Goal: Information Seeking & Learning: Learn about a topic

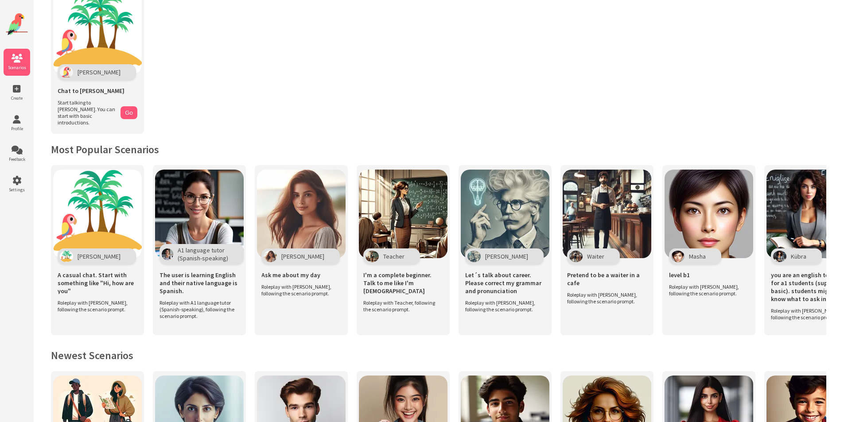
scroll to position [133, 0]
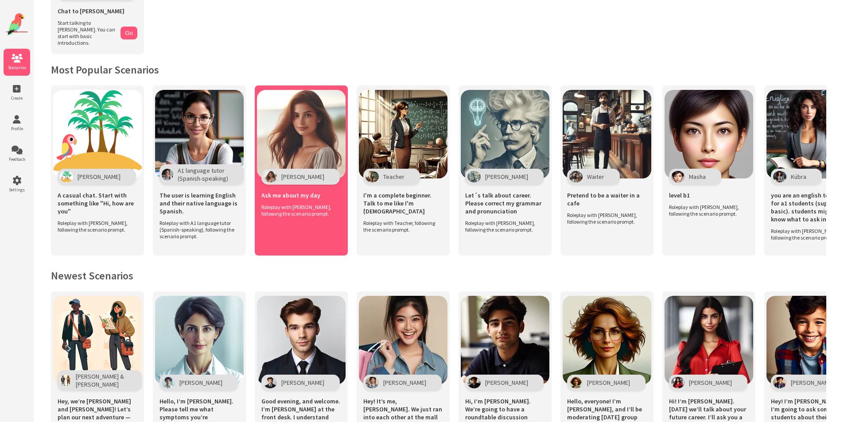
click at [299, 128] on img at bounding box center [301, 134] width 89 height 89
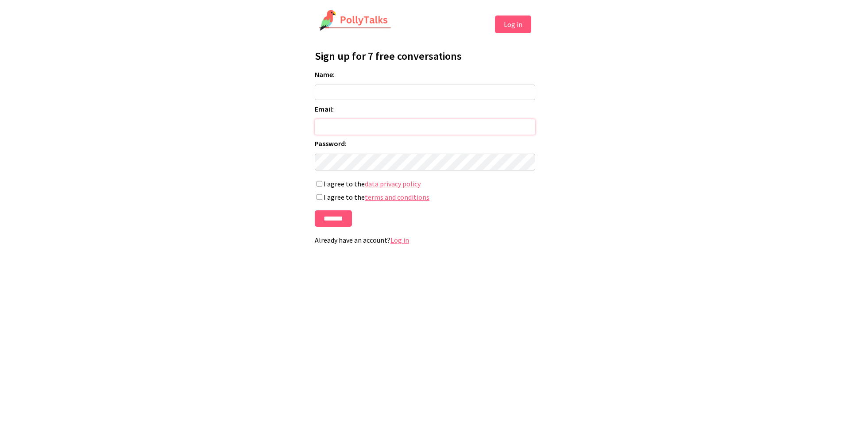
type input "**********"
click at [505, 29] on button "Log in" at bounding box center [513, 25] width 36 height 18
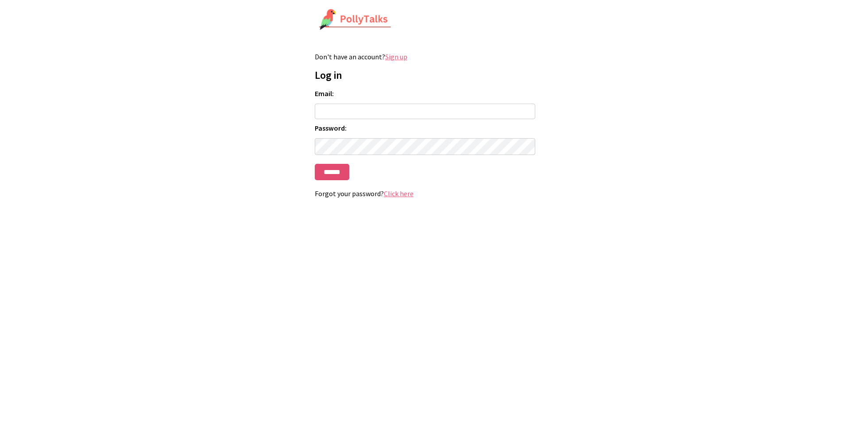
type input "**********"
click at [332, 178] on input "******" at bounding box center [332, 172] width 35 height 16
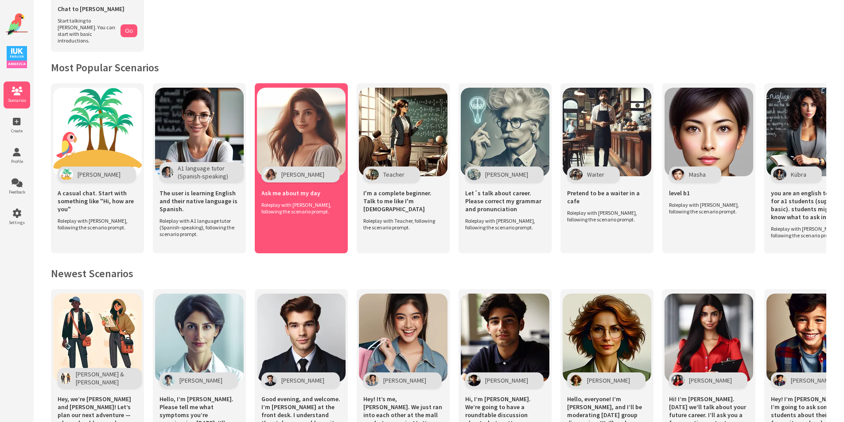
scroll to position [179, 0]
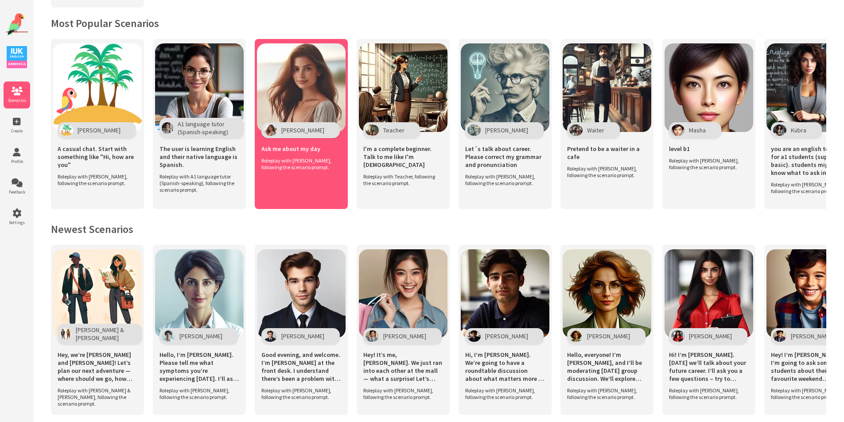
click at [301, 164] on div "Ask me about my day Roleplay with Maria, following the scenario prompt." at bounding box center [301, 155] width 89 height 43
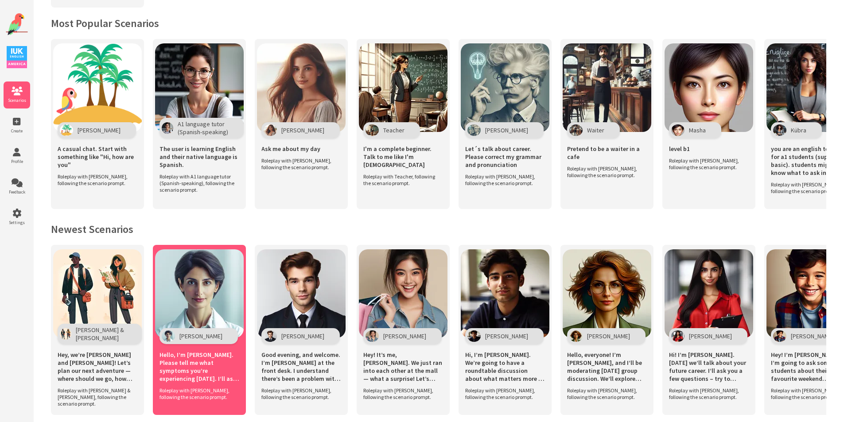
click at [197, 261] on img at bounding box center [199, 293] width 89 height 89
click at [200, 275] on img at bounding box center [199, 293] width 89 height 89
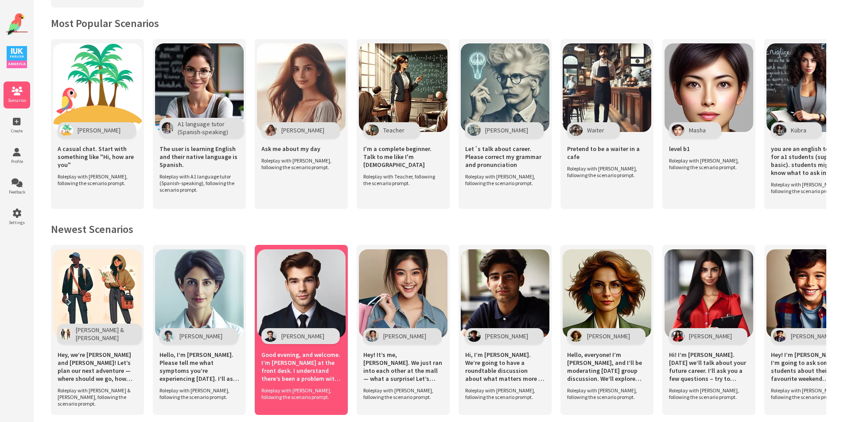
click at [310, 297] on img at bounding box center [301, 293] width 89 height 89
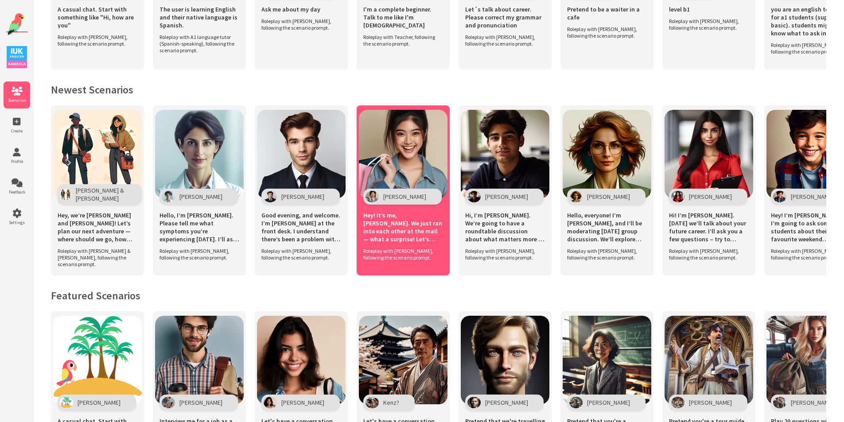
scroll to position [146, 0]
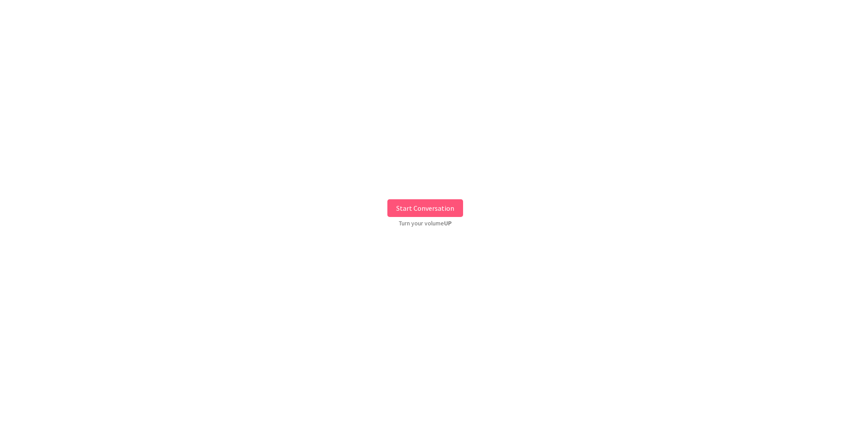
click at [433, 209] on button "Start Conversation" at bounding box center [426, 208] width 76 height 18
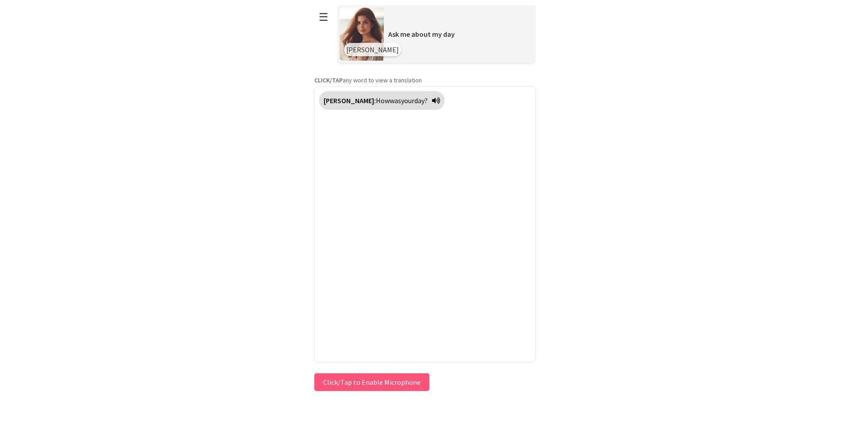
click at [399, 380] on button "Click/Tap to Enable Microphone" at bounding box center [371, 382] width 115 height 18
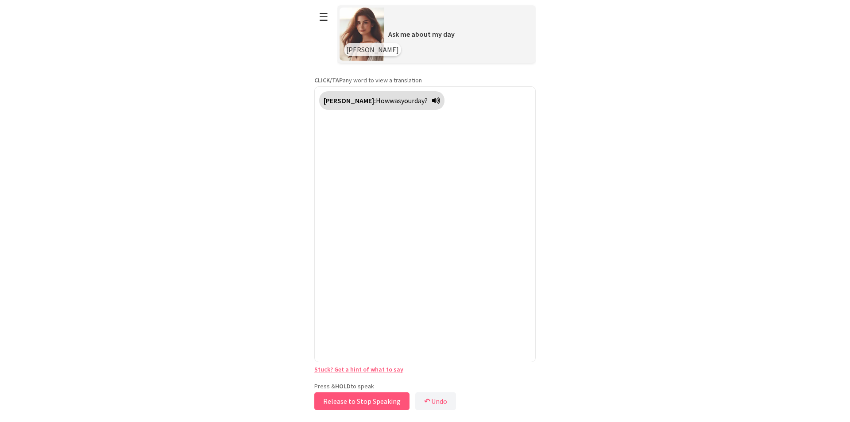
click at [383, 402] on button "Release to Stop Speaking" at bounding box center [361, 401] width 95 height 18
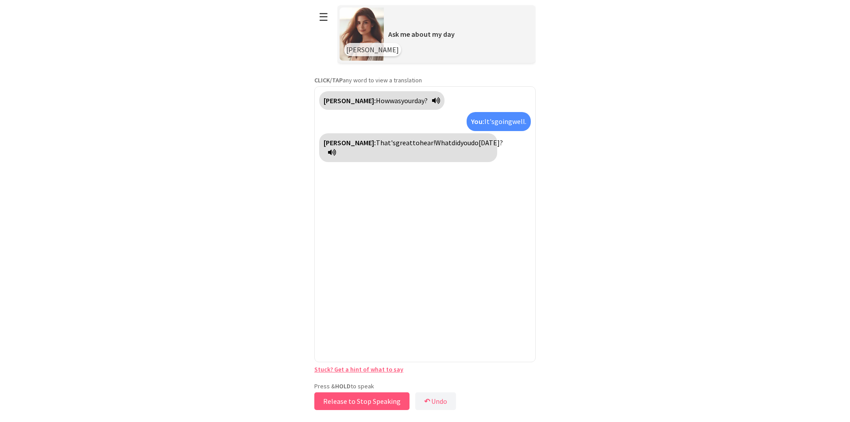
drag, startPoint x: 372, startPoint y: 398, endPoint x: 388, endPoint y: 400, distance: 16.9
click at [388, 400] on button "Release to Stop Speaking" at bounding box center [361, 401] width 95 height 18
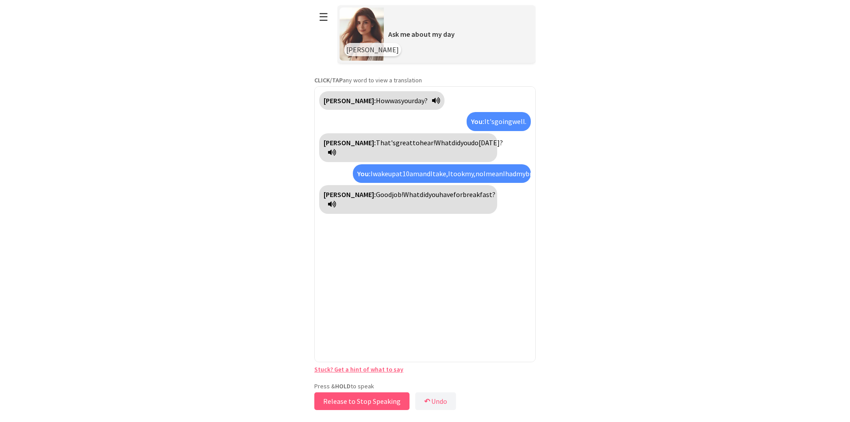
click at [388, 400] on button "Release to Stop Speaking" at bounding box center [361, 401] width 95 height 18
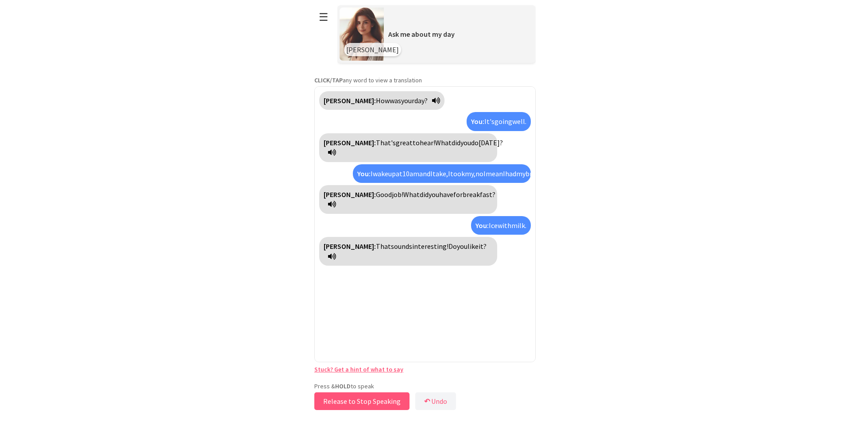
click at [388, 400] on button "Release to Stop Speaking" at bounding box center [361, 401] width 95 height 18
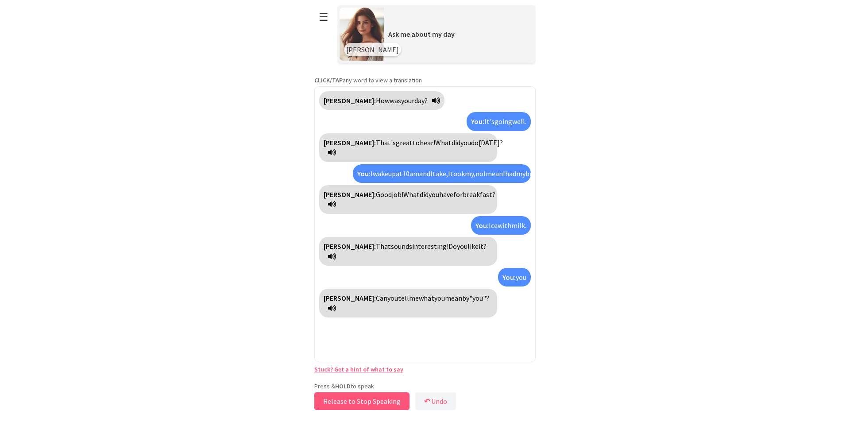
click at [388, 400] on button "Release to Stop Speaking" at bounding box center [361, 401] width 95 height 18
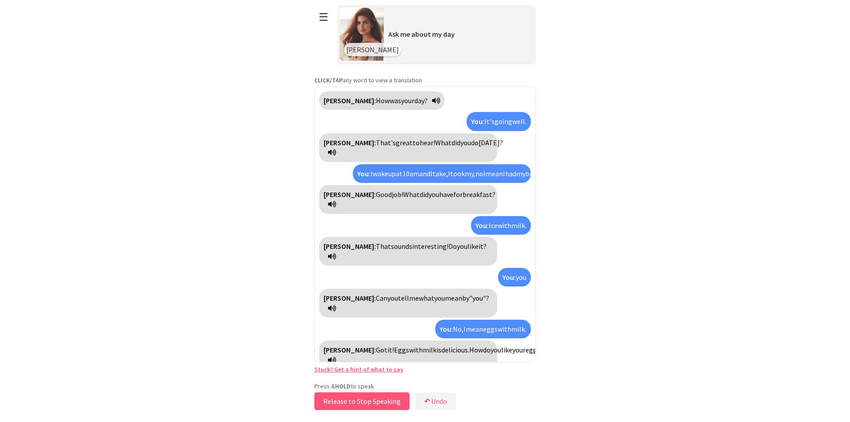
click at [372, 404] on button "Release to Stop Speaking" at bounding box center [361, 401] width 95 height 18
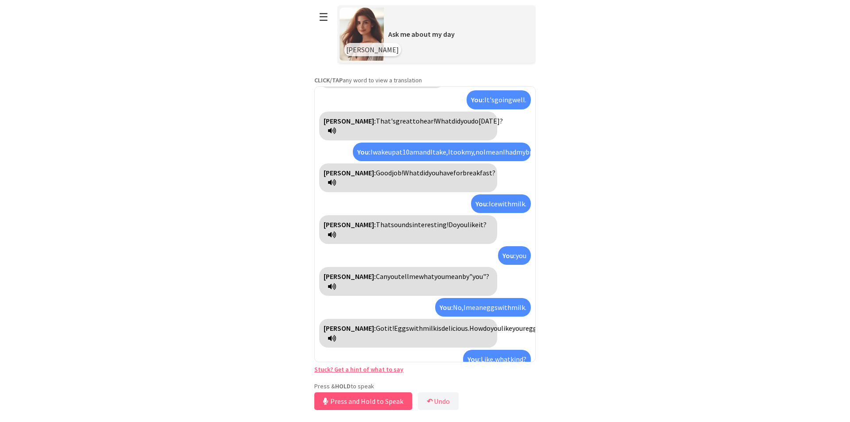
scroll to position [52, 0]
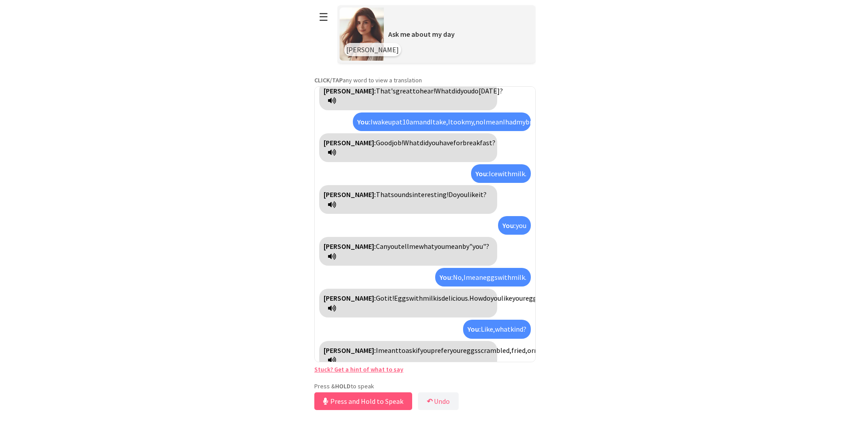
click at [354, 397] on button "Press and Hold to Speak" at bounding box center [363, 401] width 98 height 18
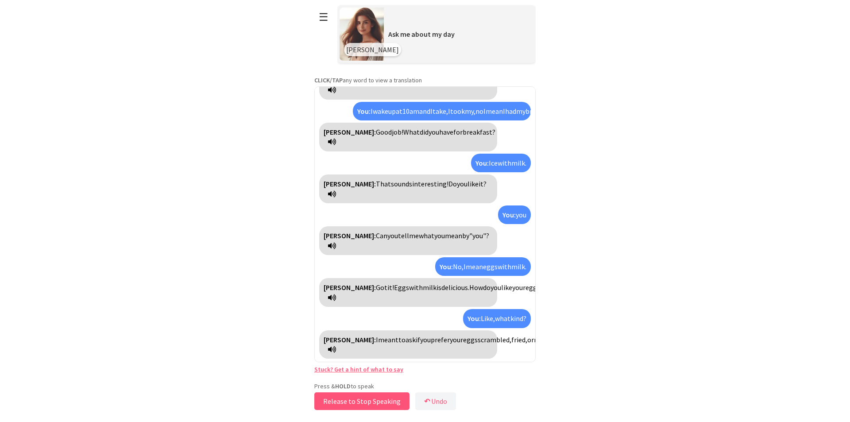
click at [354, 397] on button "Release to Stop Speaking" at bounding box center [361, 401] width 95 height 18
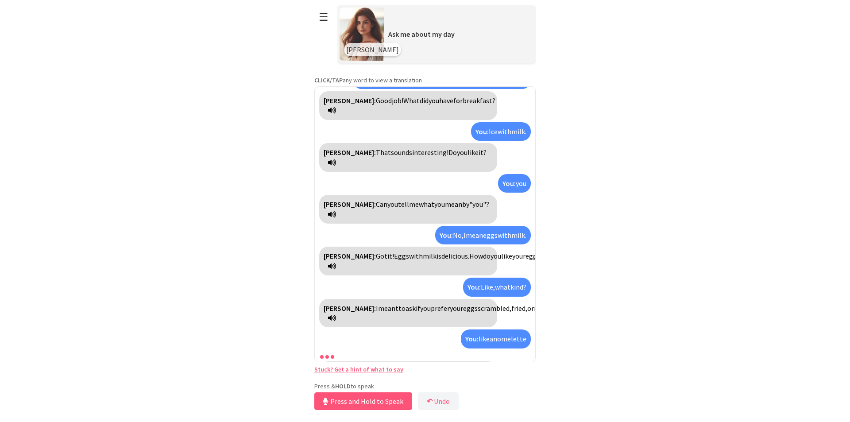
scroll to position [124, 0]
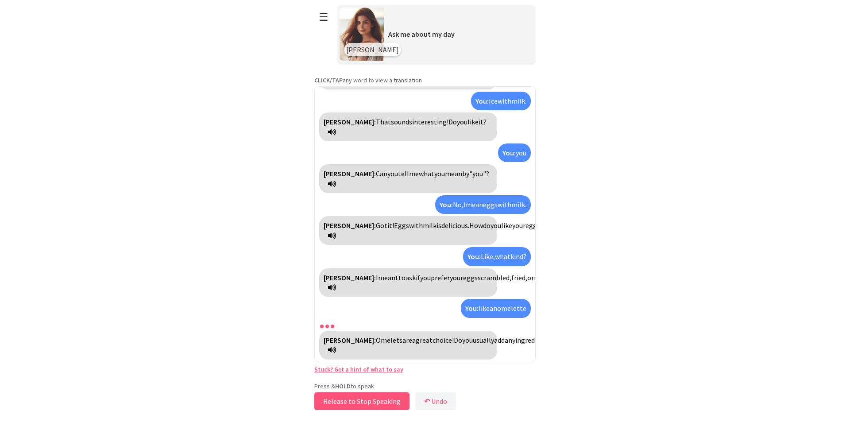
drag, startPoint x: 366, startPoint y: 400, endPoint x: 130, endPoint y: 248, distance: 280.5
click at [130, 248] on html "**********" at bounding box center [425, 211] width 850 height 422
drag, startPoint x: 351, startPoint y: 405, endPoint x: 374, endPoint y: 402, distance: 23.3
click at [374, 402] on button "Release to Stop Speaking" at bounding box center [361, 401] width 95 height 18
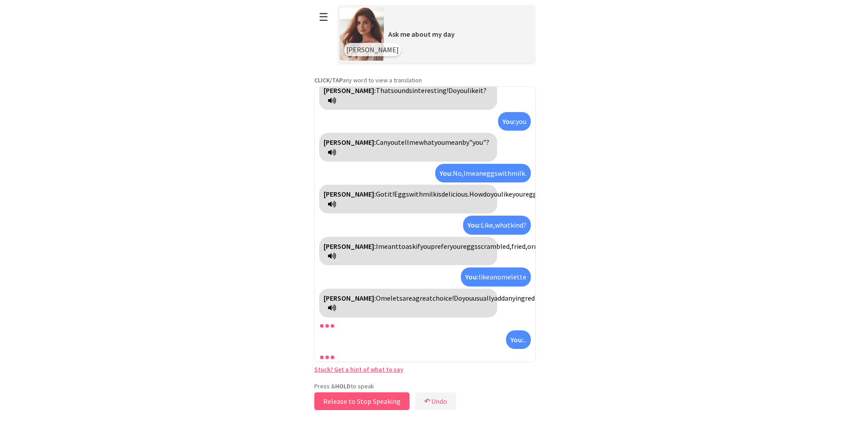
scroll to position [186, 0]
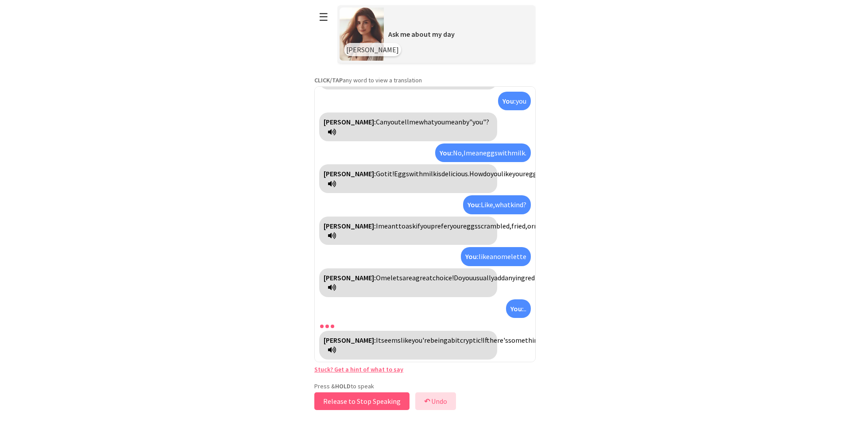
drag, startPoint x: 374, startPoint y: 402, endPoint x: 426, endPoint y: 400, distance: 51.4
click at [426, 400] on div "Press & HOLD to speak Release to Stop Speaking ↶ Undo Save No voice detected. H…" at bounding box center [424, 397] width 221 height 30
click at [426, 400] on b "↶" at bounding box center [427, 401] width 6 height 9
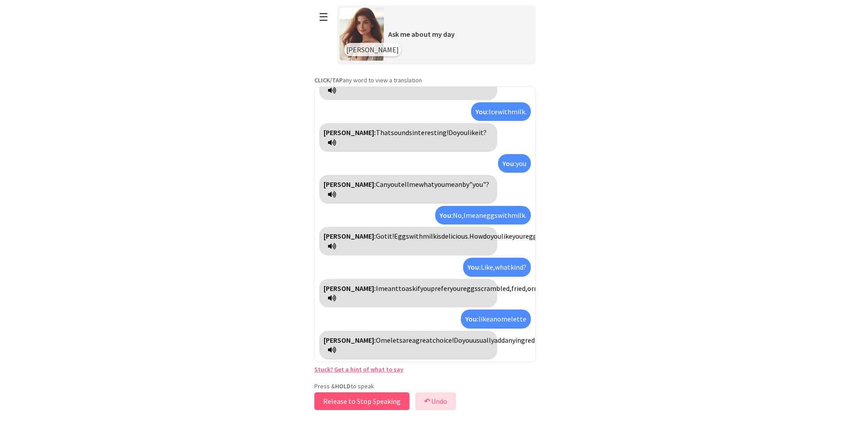
scroll to position [114, 0]
click at [377, 400] on button "Release to Stop Speaking" at bounding box center [361, 401] width 95 height 18
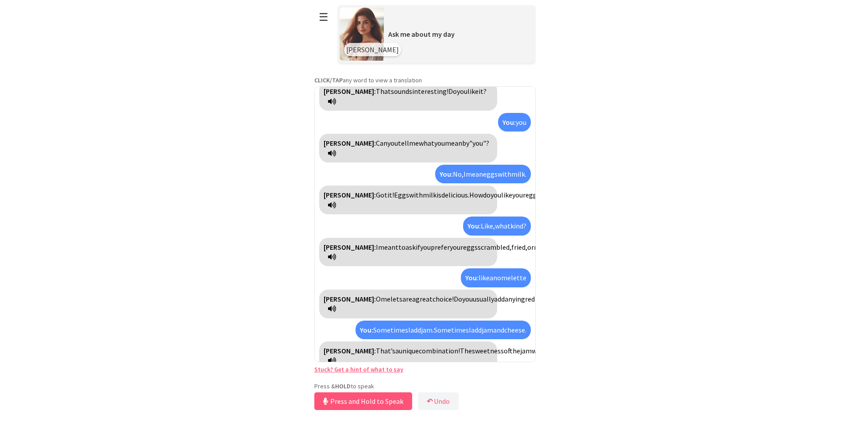
scroll to position [195, 0]
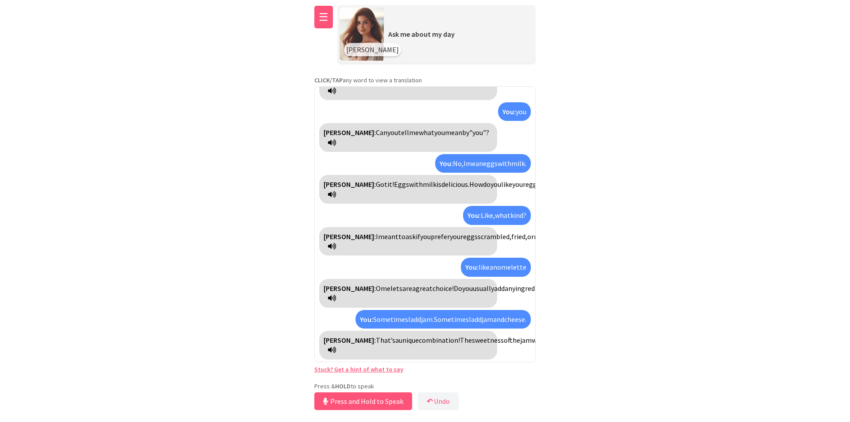
click at [319, 20] on button "☰" at bounding box center [323, 17] width 19 height 23
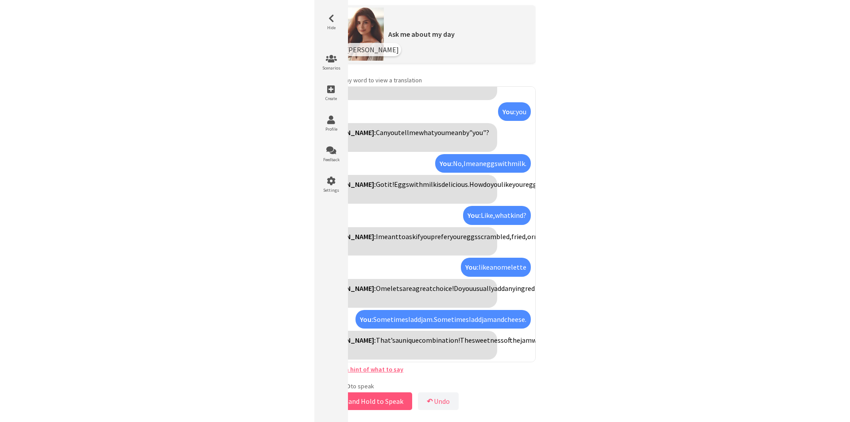
click at [647, 240] on html "**********" at bounding box center [425, 211] width 850 height 422
click at [331, 22] on icon at bounding box center [331, 18] width 27 height 9
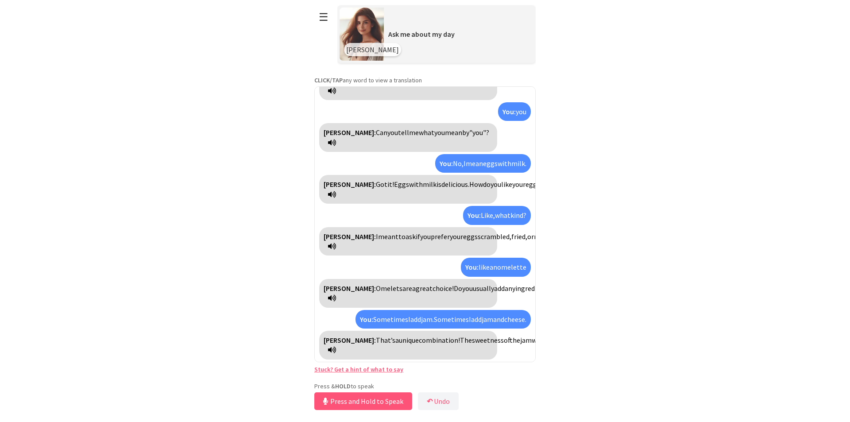
click at [371, 370] on link "Stuck? Get a hint of what to say" at bounding box center [358, 369] width 89 height 8
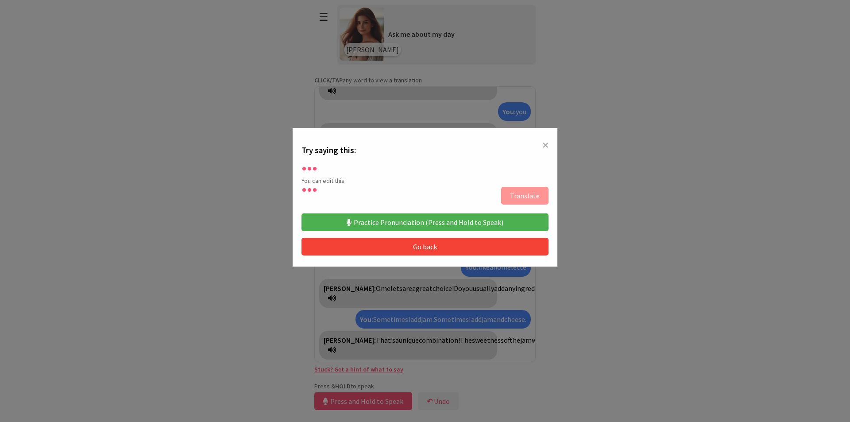
click at [543, 144] on span "×" at bounding box center [546, 145] width 6 height 16
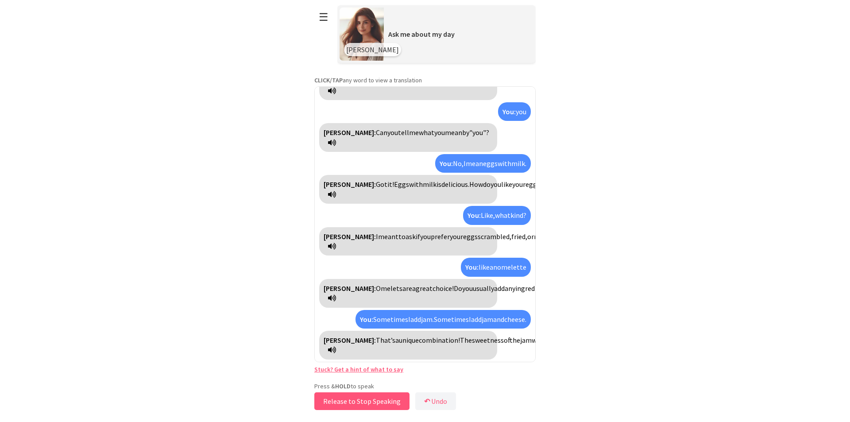
click at [366, 401] on button "Release to Stop Speaking" at bounding box center [361, 401] width 95 height 18
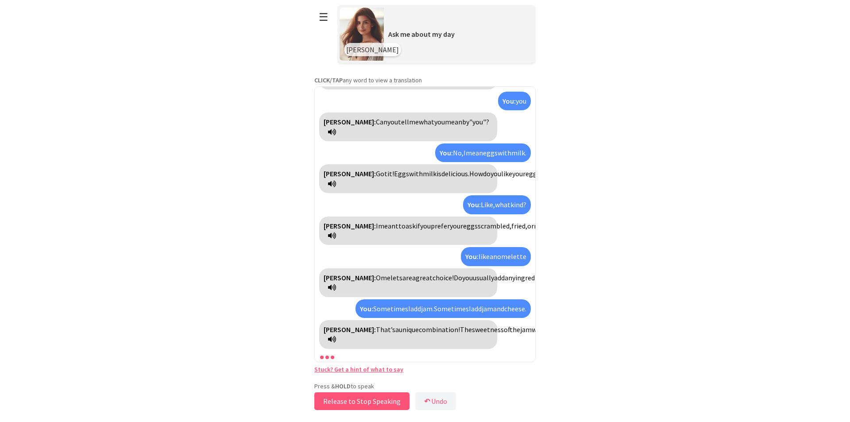
click at [363, 399] on button "Release to Stop Speaking" at bounding box center [361, 401] width 95 height 18
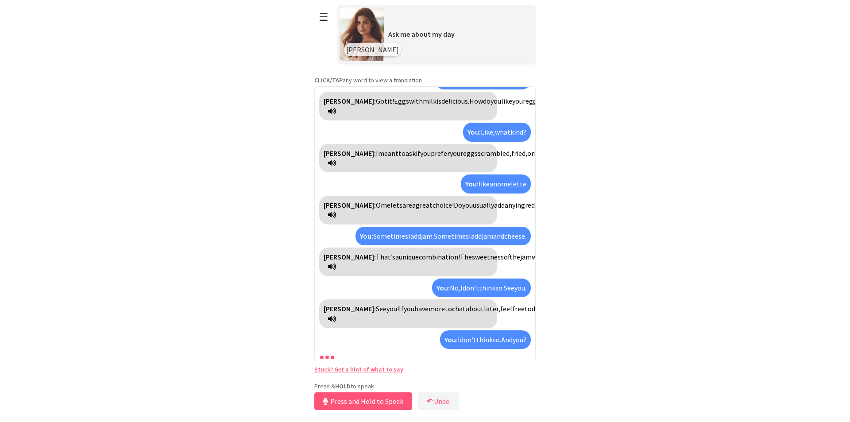
scroll to position [319, 0]
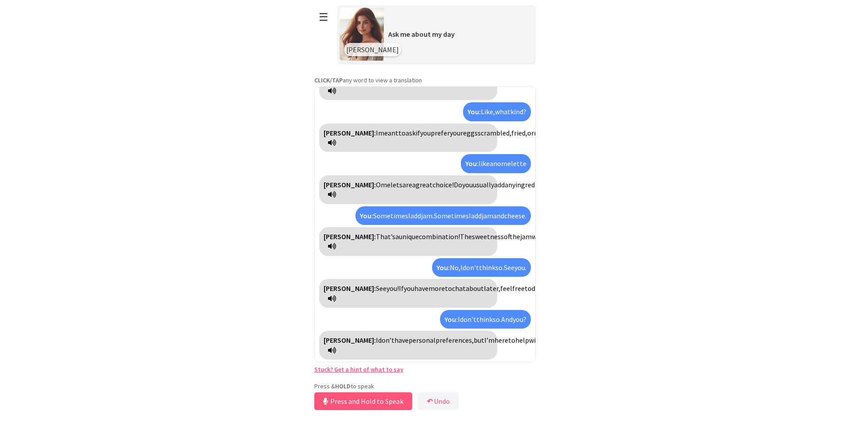
click at [368, 400] on button "Press and Hold to Speak" at bounding box center [363, 401] width 98 height 18
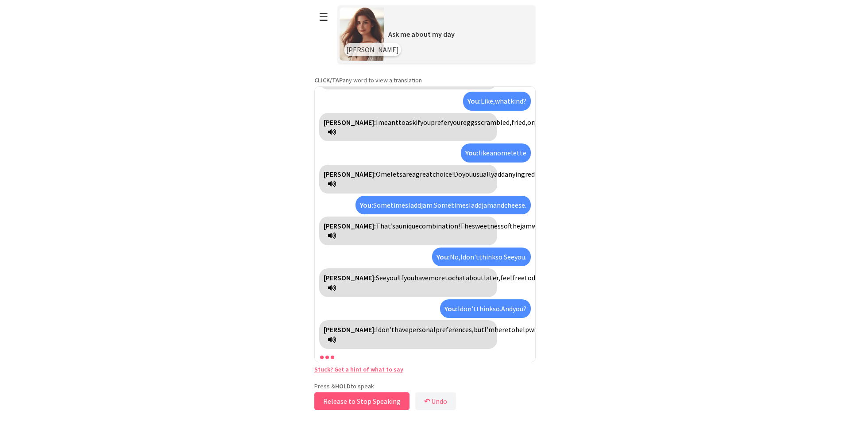
click at [368, 400] on button "Release to Stop Speaking" at bounding box center [361, 401] width 95 height 18
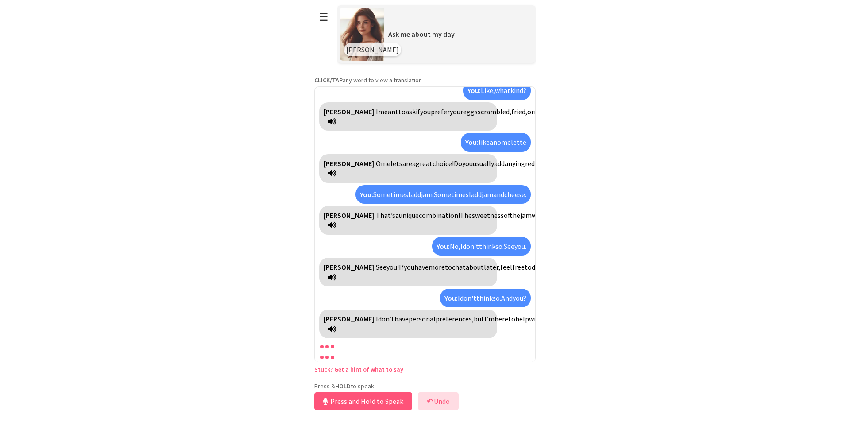
click at [442, 402] on button "↶ Undo" at bounding box center [438, 401] width 41 height 18
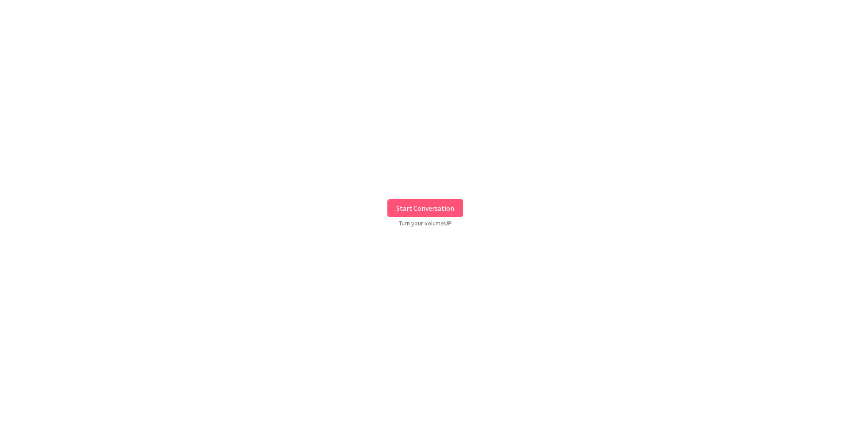
click at [409, 206] on button "Start Conversation" at bounding box center [426, 208] width 76 height 18
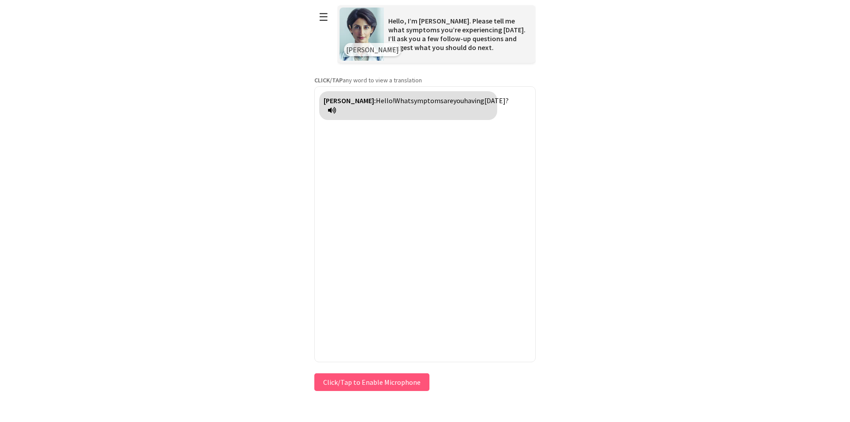
click at [324, 375] on button "Click/Tap to Enable Microphone" at bounding box center [371, 382] width 115 height 18
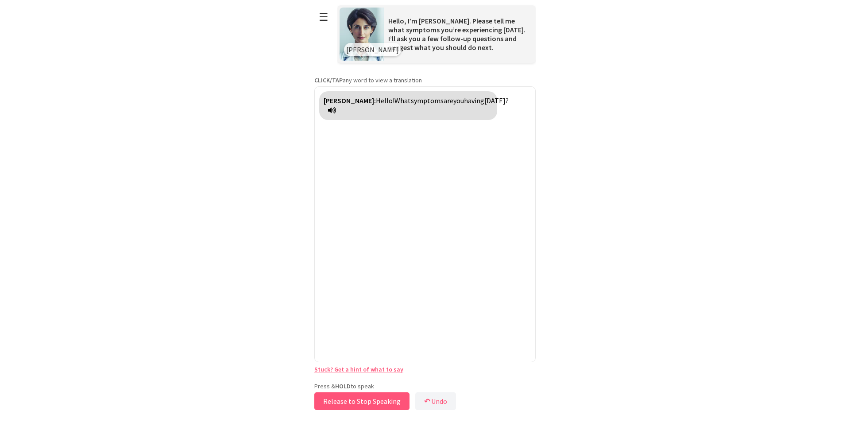
click at [352, 403] on button "Release to Stop Speaking" at bounding box center [361, 401] width 95 height 18
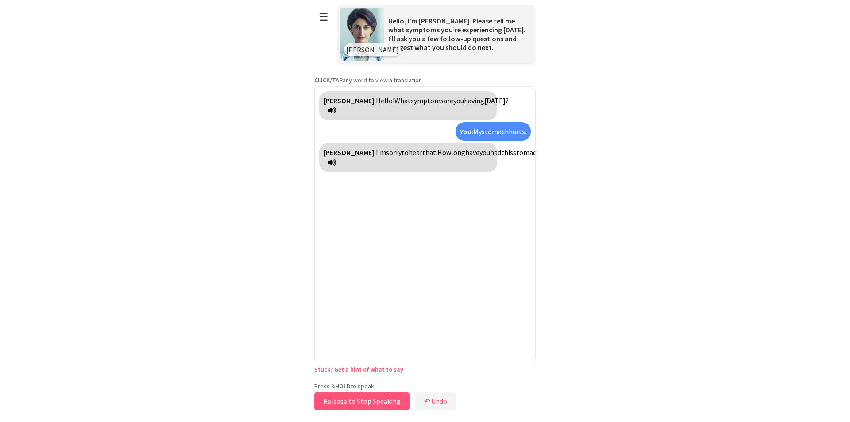
click at [384, 402] on button "Release to Stop Speaking" at bounding box center [361, 401] width 95 height 18
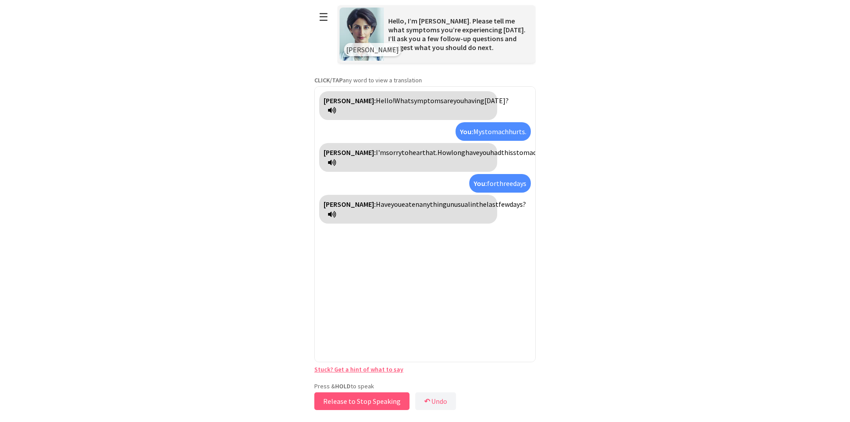
click at [403, 402] on button "Release to Stop Speaking" at bounding box center [361, 401] width 95 height 18
drag, startPoint x: 403, startPoint y: 402, endPoint x: 377, endPoint y: 403, distance: 25.7
click at [377, 403] on button "Release to Stop Speaking" at bounding box center [358, 401] width 95 height 18
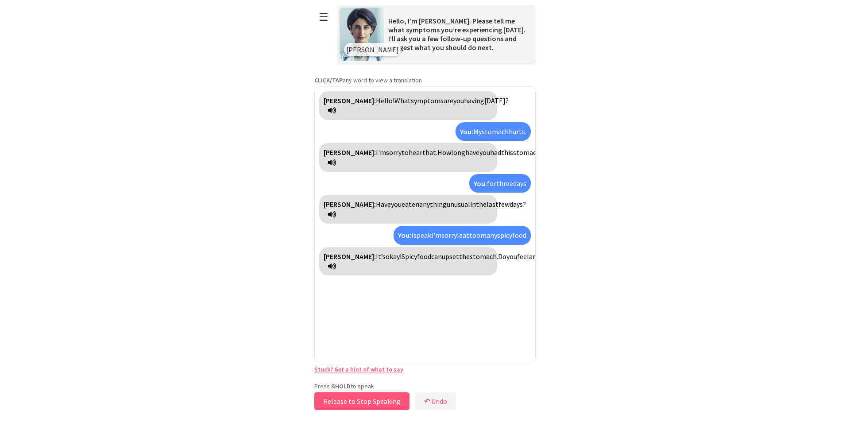
click at [368, 406] on button "Release to Stop Speaking" at bounding box center [361, 401] width 95 height 18
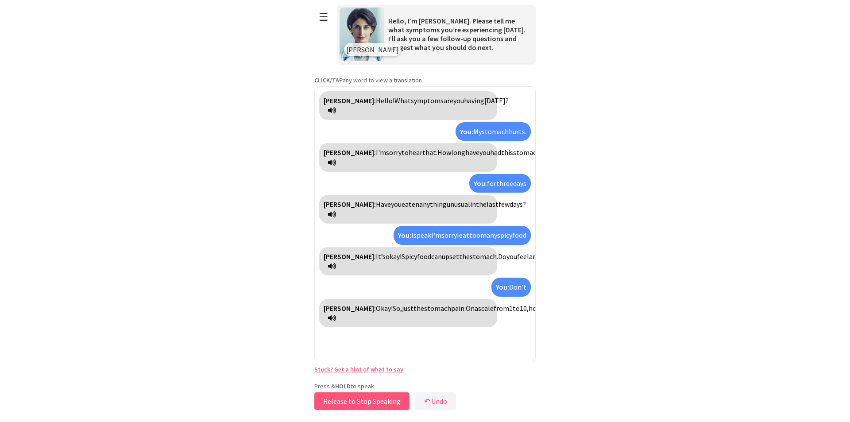
click at [370, 403] on button "Release to Stop Speaking" at bounding box center [361, 401] width 95 height 18
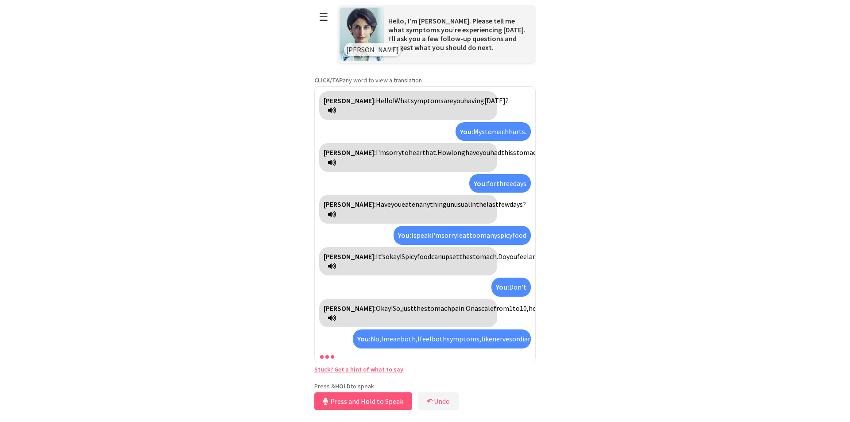
scroll to position [39, 0]
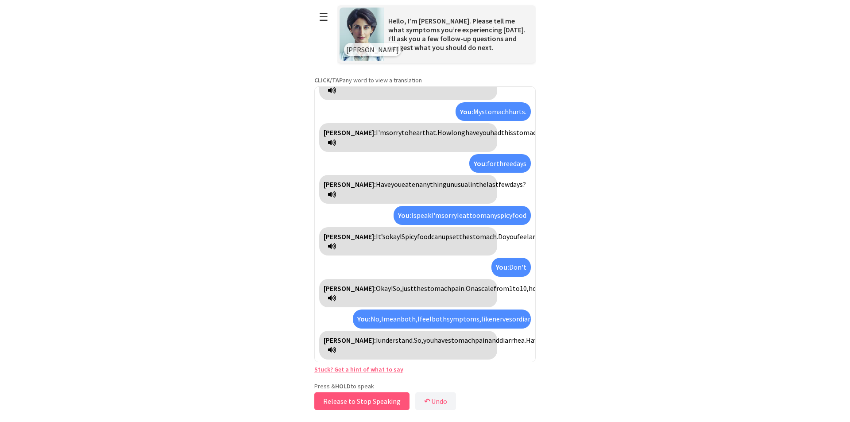
click at [359, 398] on button "Release to Stop Speaking" at bounding box center [361, 401] width 95 height 18
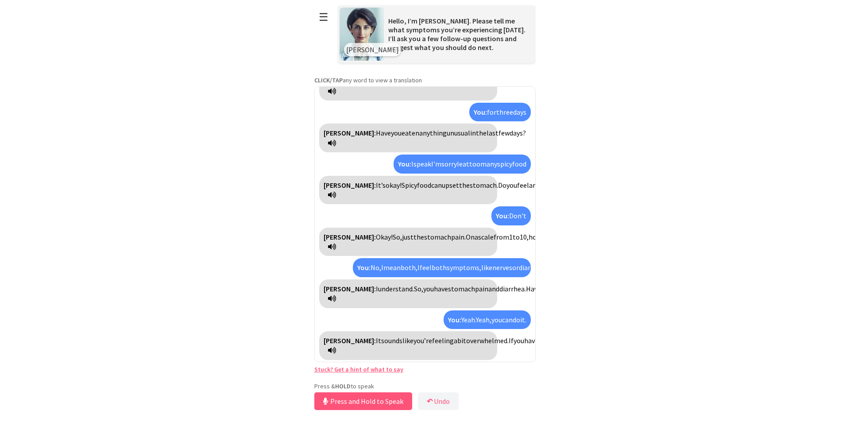
scroll to position [161, 0]
click at [386, 401] on button "Release to Stop Speaking" at bounding box center [361, 401] width 95 height 18
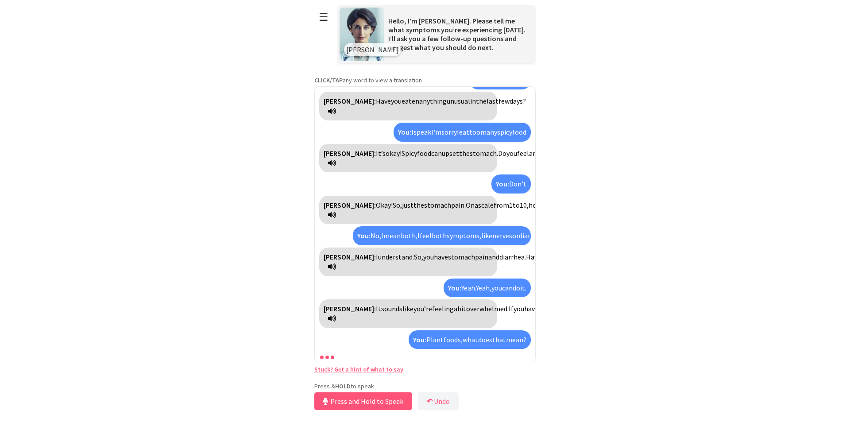
scroll to position [282, 0]
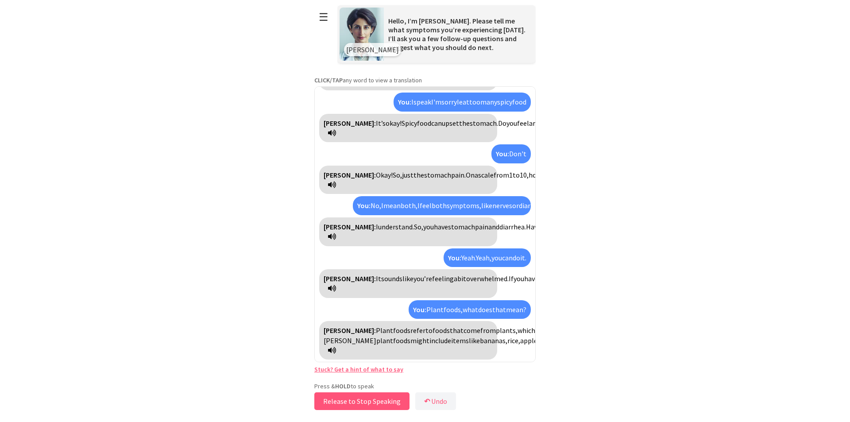
click at [340, 399] on button "Release to Stop Speaking" at bounding box center [361, 401] width 95 height 18
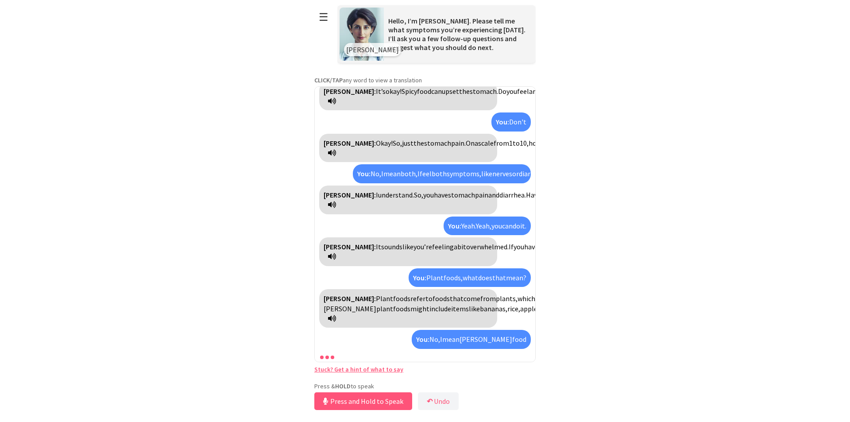
scroll to position [414, 0]
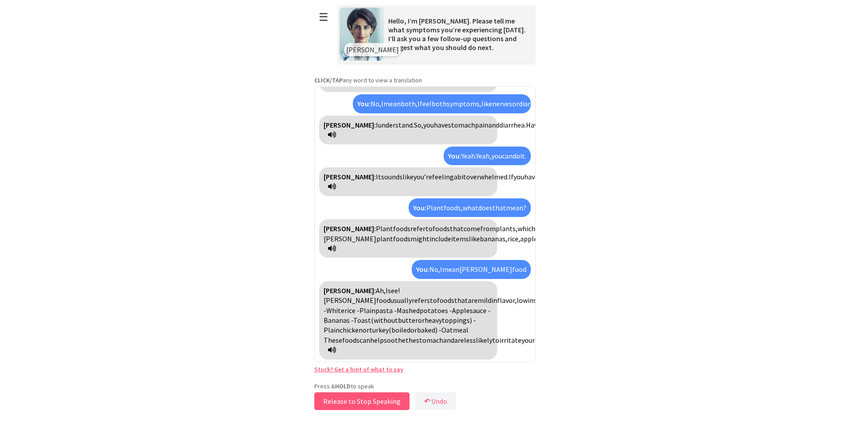
click at [359, 404] on button "Release to Stop Speaking" at bounding box center [361, 401] width 95 height 18
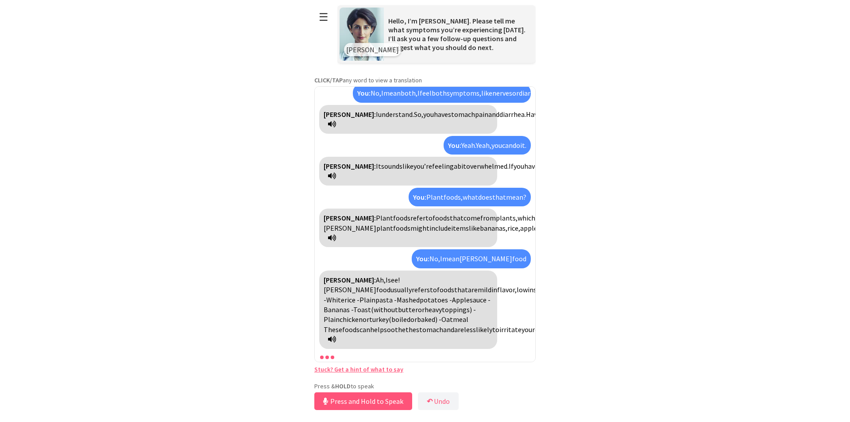
scroll to position [424, 0]
